Goal: Task Accomplishment & Management: Manage account settings

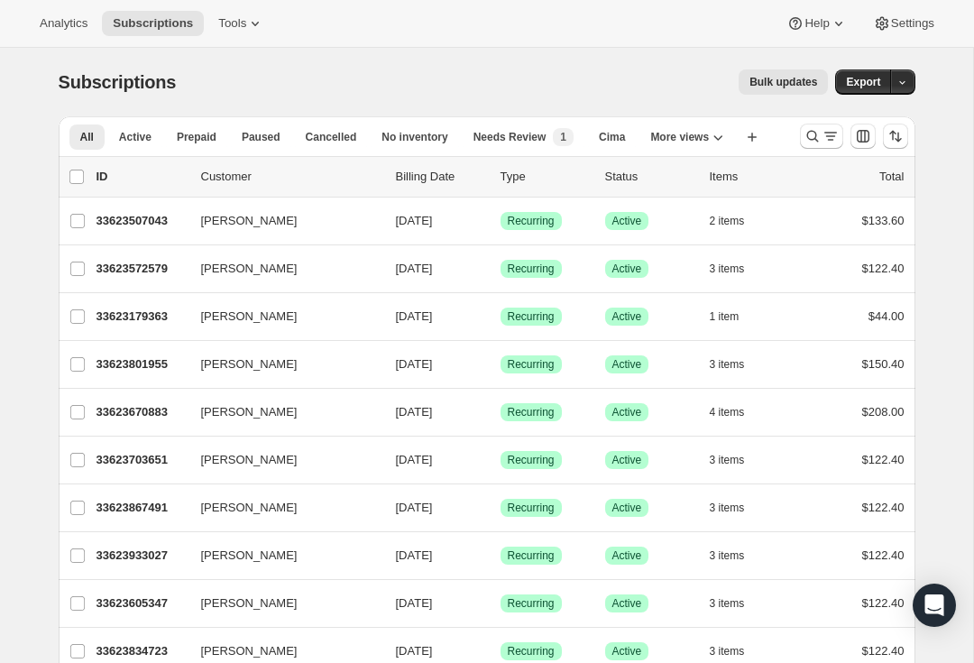
click at [807, 140] on icon "Search and filter results" at bounding box center [812, 136] width 18 height 18
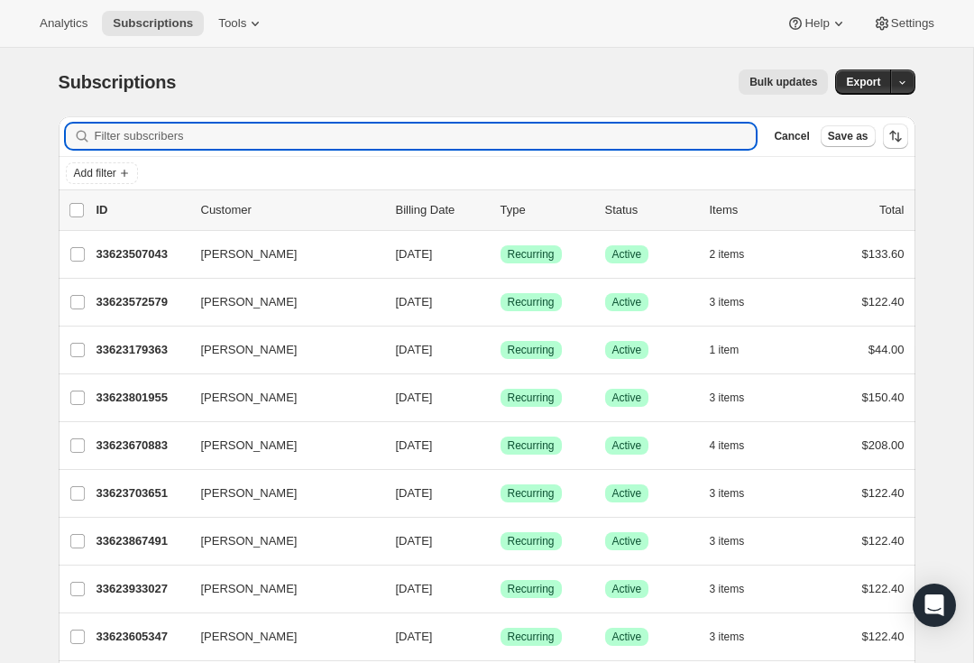
click at [351, 126] on input "Filter subscribers" at bounding box center [426, 136] width 662 height 25
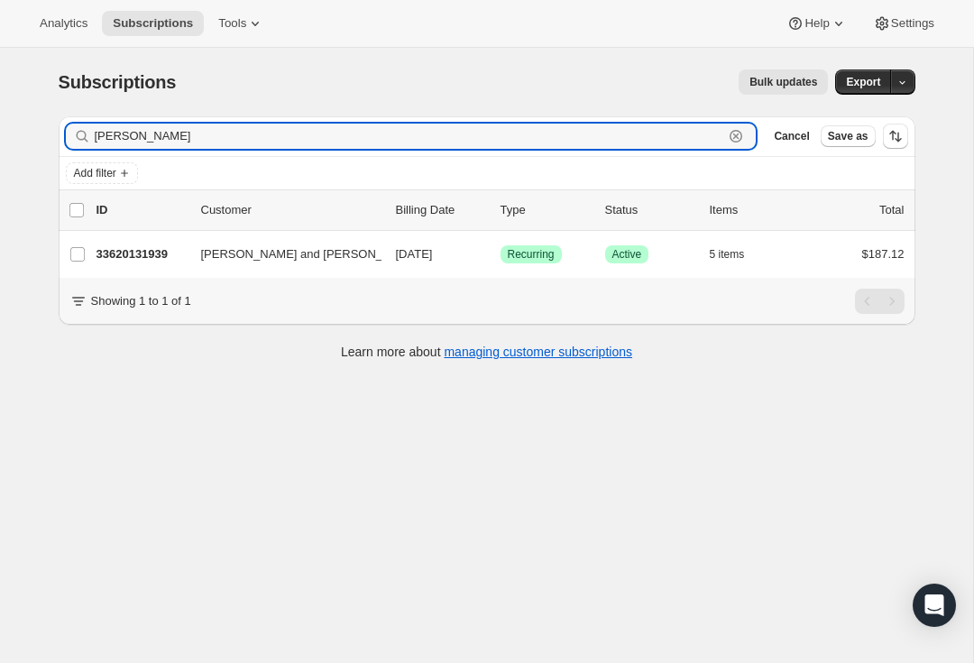
type input "[PERSON_NAME]"
click at [284, 255] on span "[PERSON_NAME] and [PERSON_NAME]" at bounding box center [310, 254] width 219 height 18
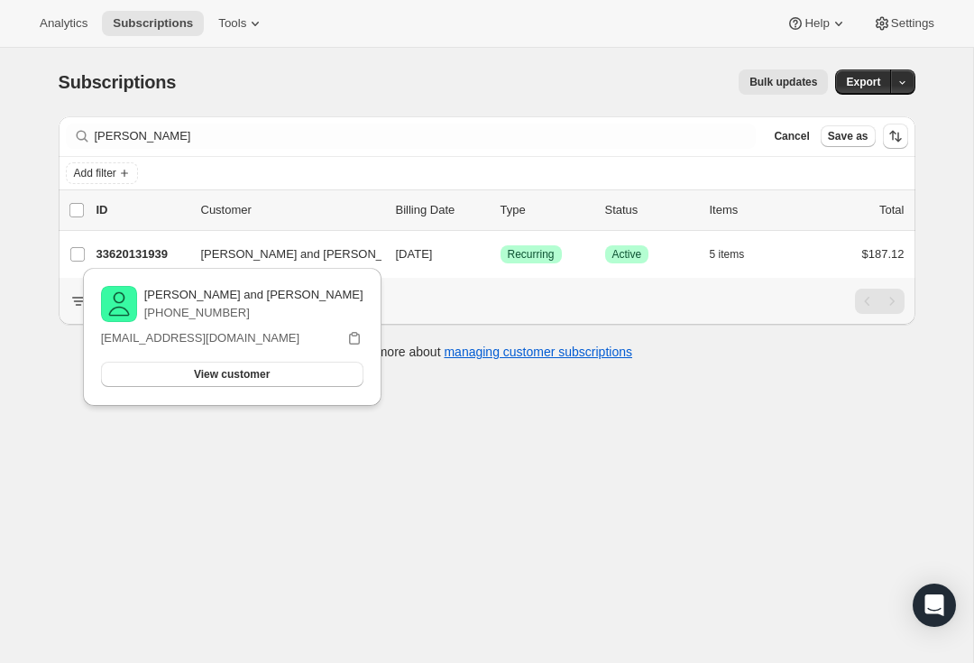
click at [144, 252] on p "33620131939" at bounding box center [141, 254] width 90 height 18
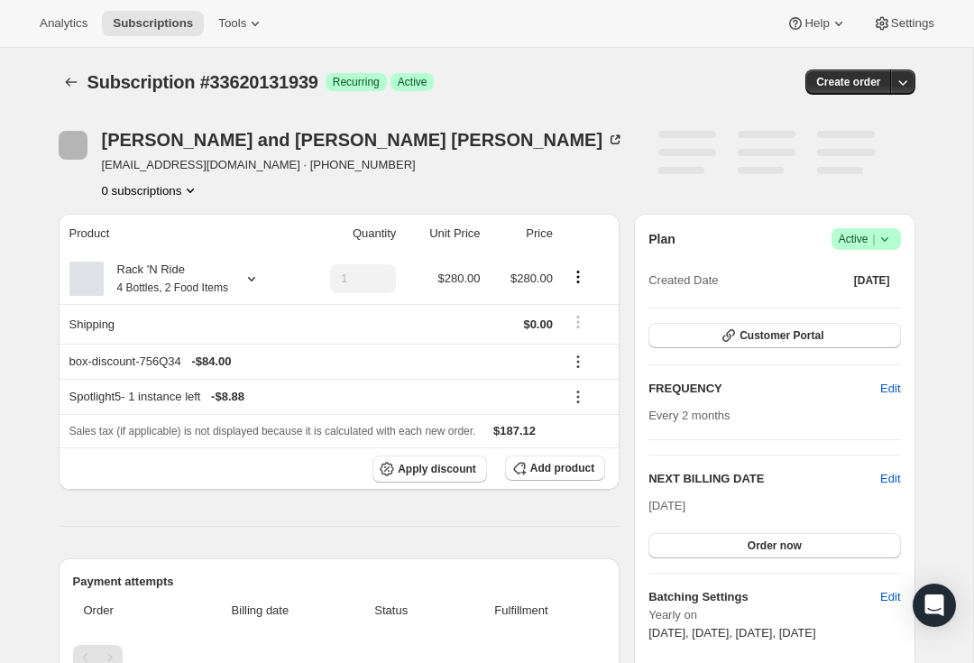
click at [141, 252] on th "Product" at bounding box center [178, 234] width 239 height 40
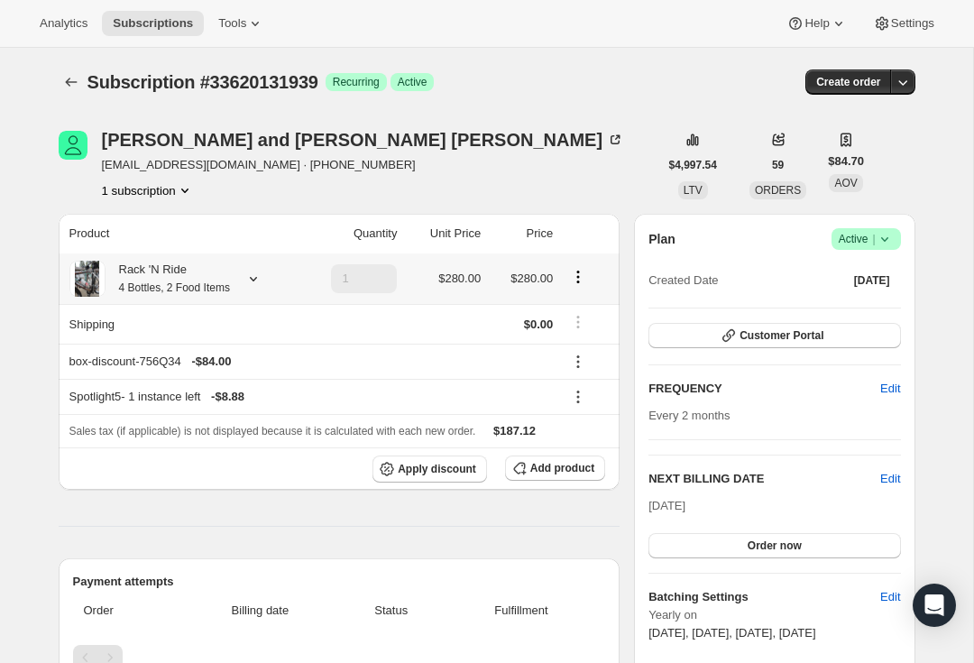
click at [261, 274] on icon at bounding box center [253, 279] width 18 height 18
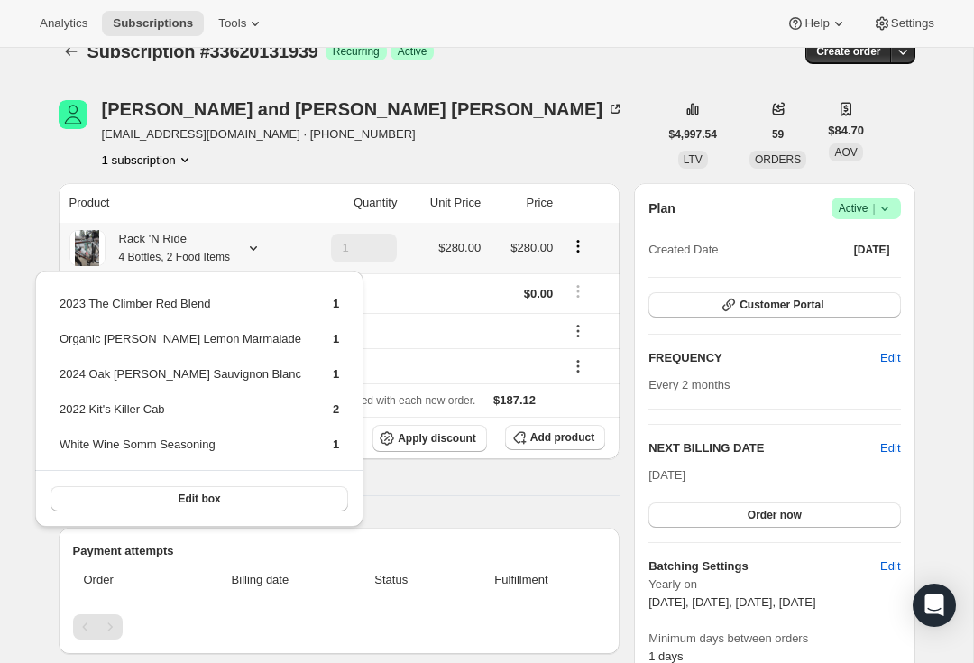
scroll to position [46, 0]
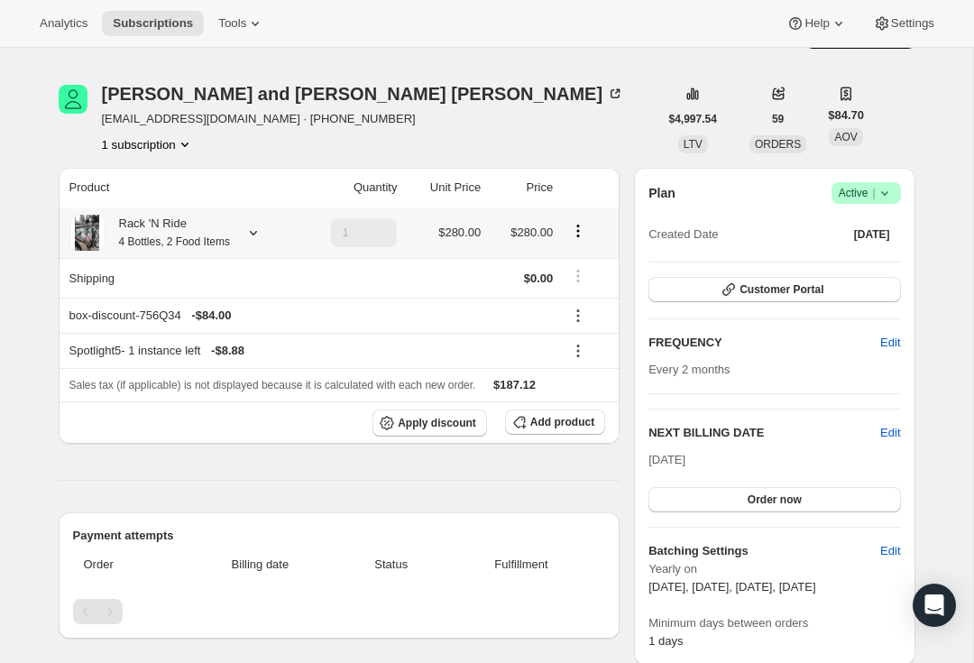
click at [184, 237] on small "4 Bottles, 2 Food Items" at bounding box center [174, 241] width 111 height 13
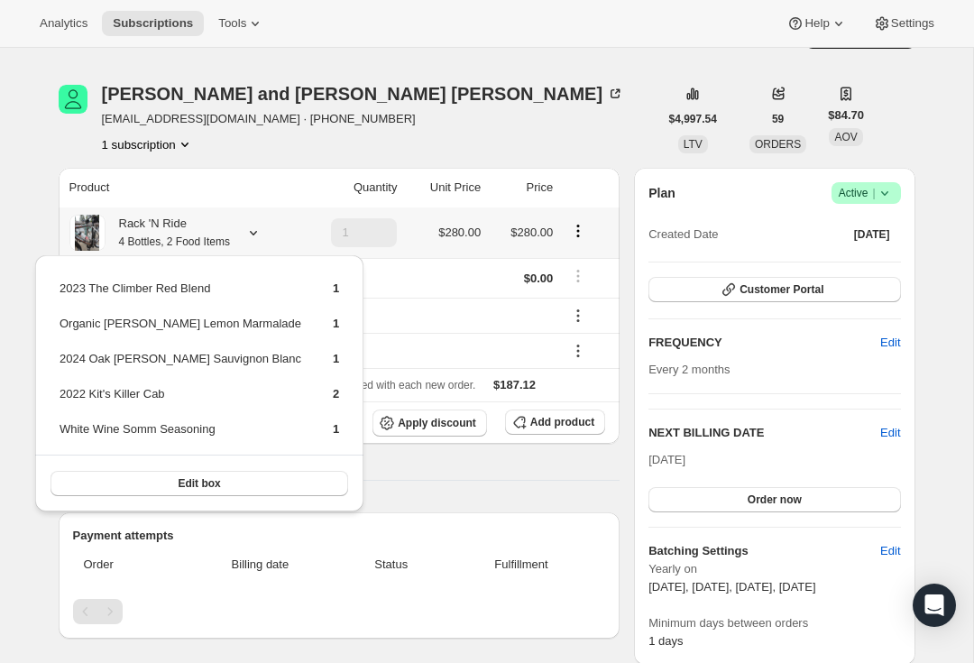
click at [207, 492] on button "Edit box" at bounding box center [199, 483] width 298 height 25
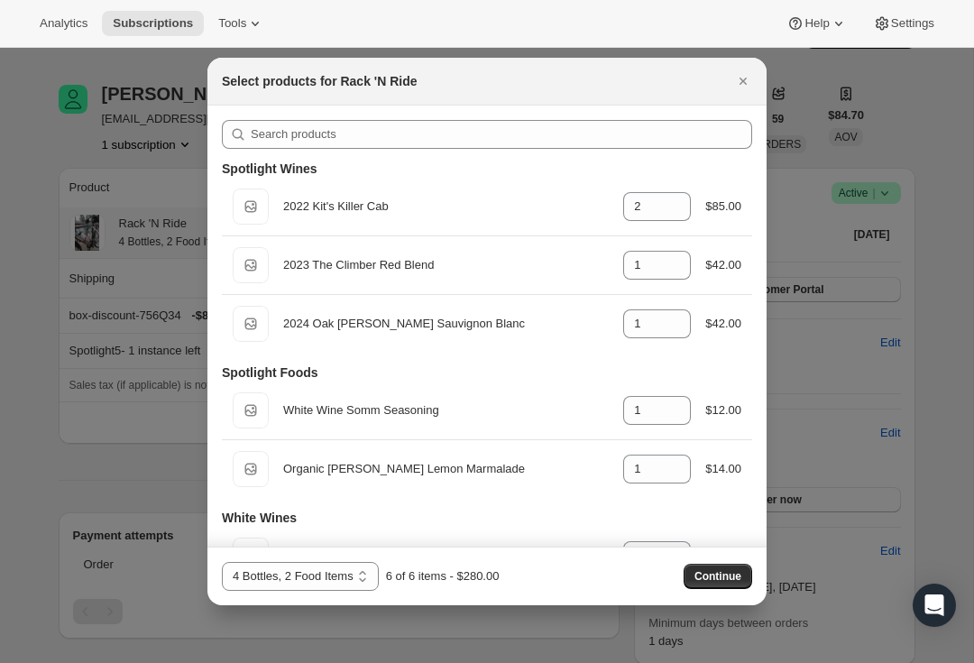
scroll to position [0, 0]
click at [733, 92] on button "Close" at bounding box center [742, 81] width 25 height 25
